Goal: Obtain resource: Download file/media

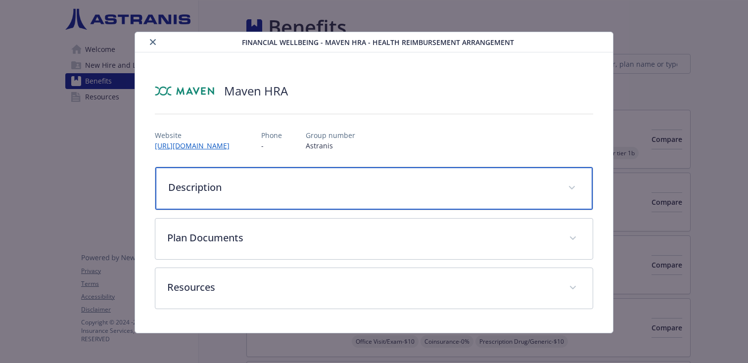
click at [269, 184] on p "Description" at bounding box center [362, 187] width 388 height 15
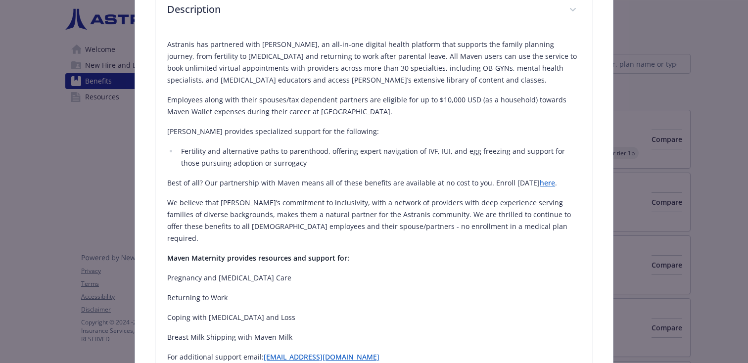
scroll to position [176, 0]
drag, startPoint x: 281, startPoint y: 44, endPoint x: 495, endPoint y: 52, distance: 214.3
click at [501, 53] on p "Astranis has partnered with [PERSON_NAME], an all-in-one digital health platfor…" at bounding box center [373, 63] width 413 height 47
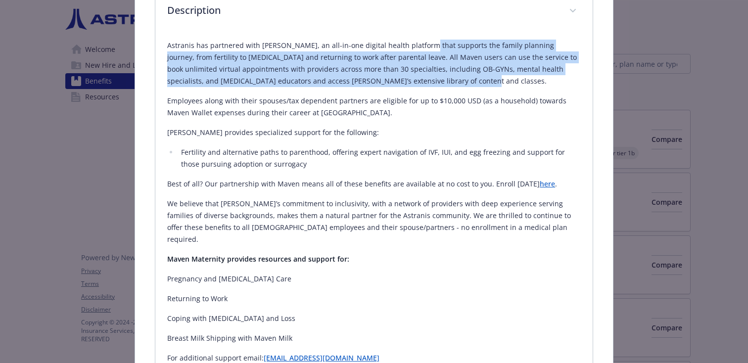
drag, startPoint x: 421, startPoint y: 47, endPoint x: 560, endPoint y: 81, distance: 143.6
click at [560, 81] on p "Astranis has partnered with [PERSON_NAME], an all-in-one digital health platfor…" at bounding box center [373, 63] width 413 height 47
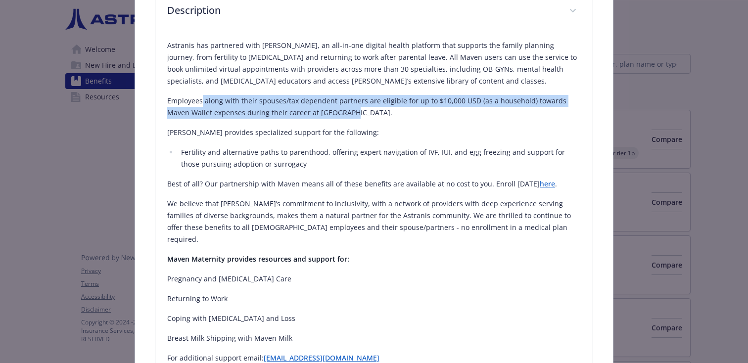
drag, startPoint x: 201, startPoint y: 100, endPoint x: 405, endPoint y: 113, distance: 203.7
click at [405, 113] on p "Employees along with their spouses/tax dependent partners are eligible for up t…" at bounding box center [373, 107] width 413 height 24
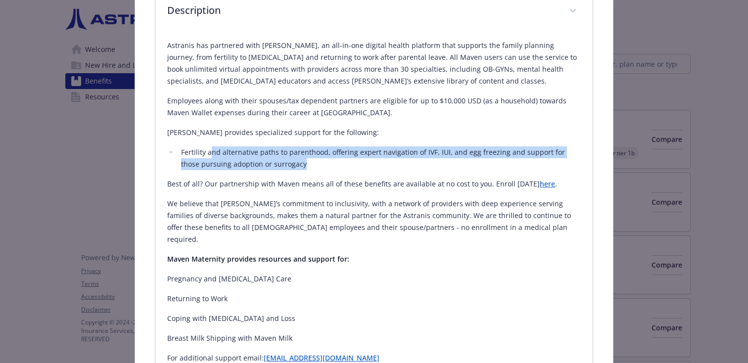
drag, startPoint x: 207, startPoint y: 154, endPoint x: 499, endPoint y: 164, distance: 292.0
click at [499, 164] on li "Fertility and alternative paths to parenthood, offering expert navigation of IV…" at bounding box center [379, 158] width 403 height 24
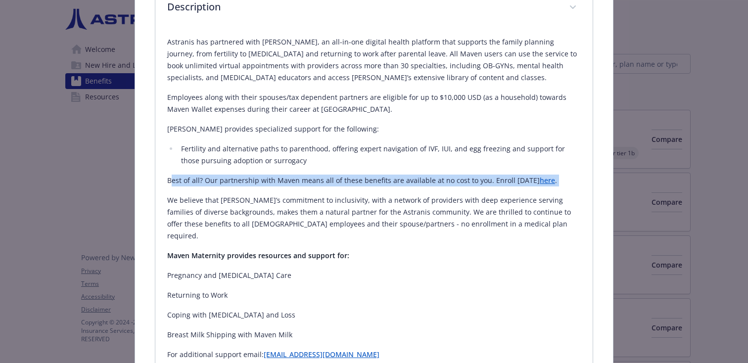
scroll to position [181, 0]
drag, startPoint x: 173, startPoint y: 185, endPoint x: 538, endPoint y: 183, distance: 365.0
click at [538, 183] on p "Best of all? Our partnership with Maven means all of these benefits are availab…" at bounding box center [373, 180] width 413 height 12
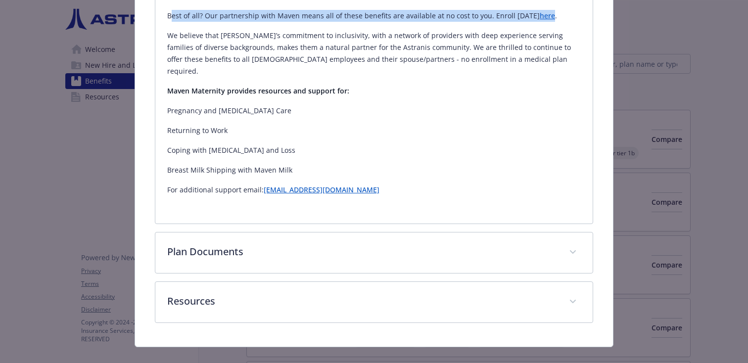
scroll to position [348, 0]
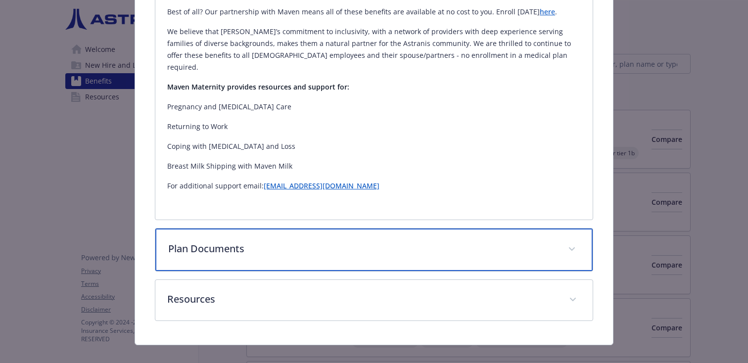
click at [296, 243] on p "Plan Documents" at bounding box center [362, 248] width 388 height 15
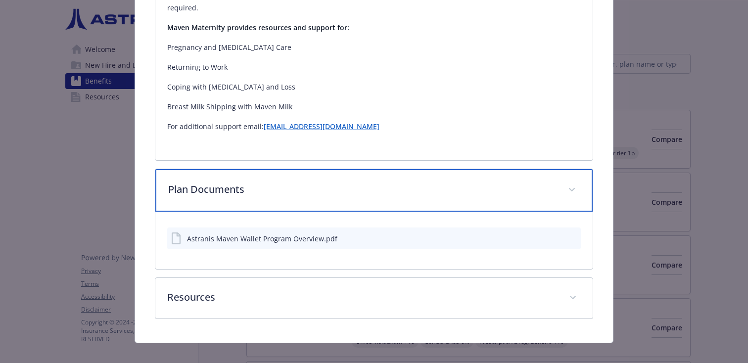
scroll to position [406, 0]
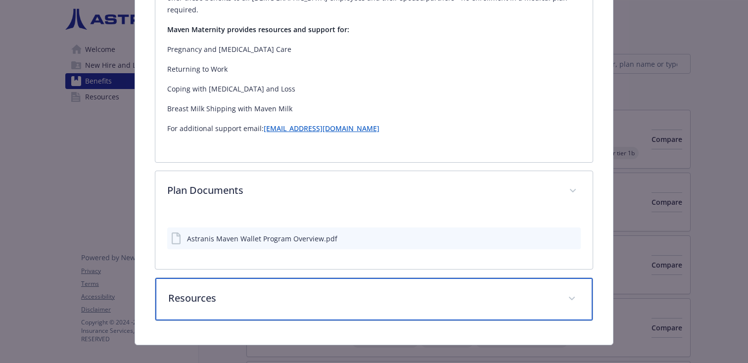
click at [298, 278] on div "Resources" at bounding box center [373, 299] width 437 height 43
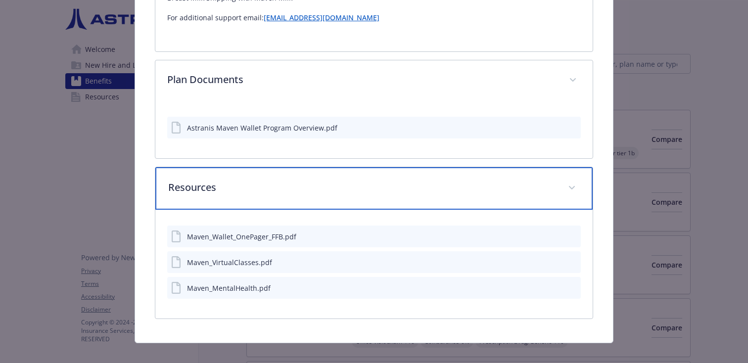
scroll to position [514, 0]
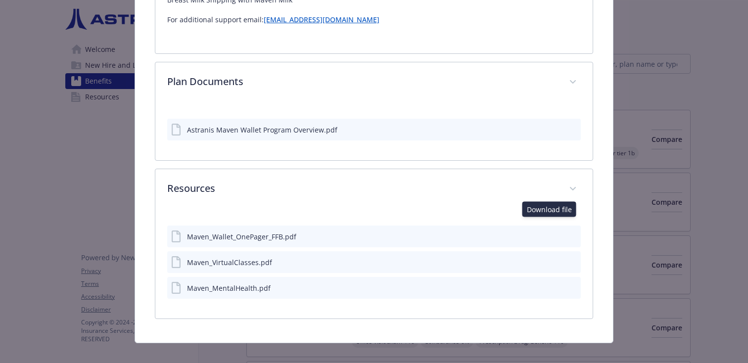
click at [551, 232] on icon "download file" at bounding box center [555, 236] width 8 height 8
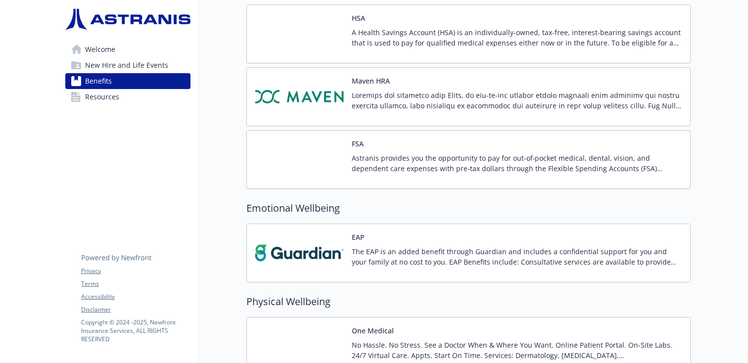
scroll to position [887, 0]
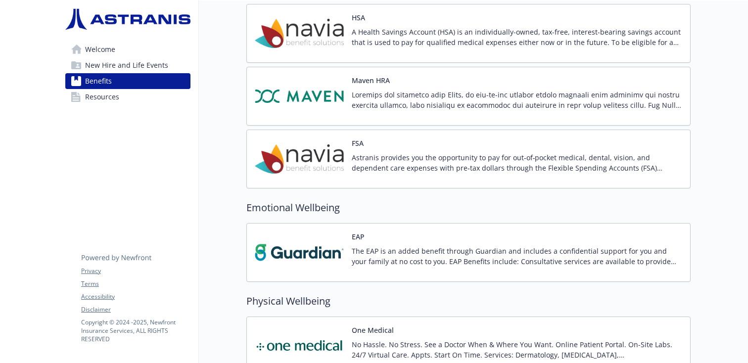
click at [412, 100] on p at bounding box center [517, 100] width 330 height 21
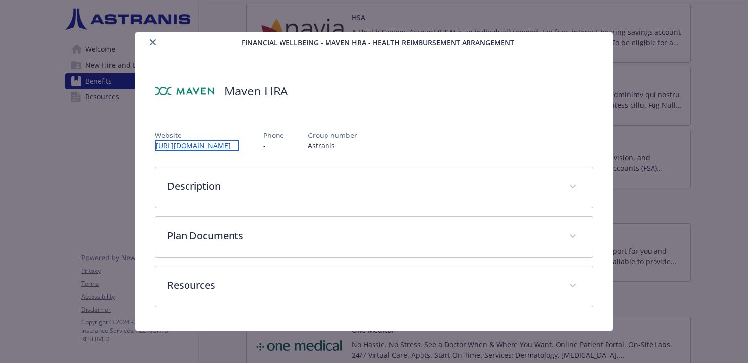
click at [231, 145] on link "[URL][DOMAIN_NAME]" at bounding box center [197, 145] width 85 height 11
